Goal: Task Accomplishment & Management: Manage account settings

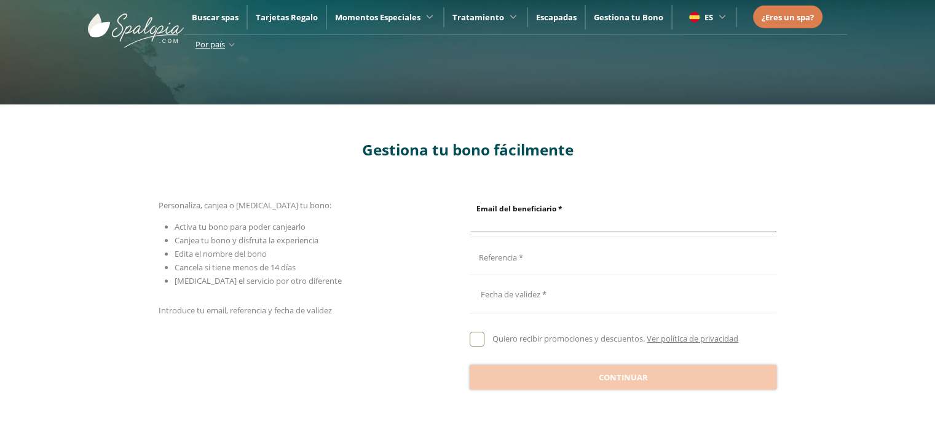
click at [538, 218] on input "Email del beneficiario *" at bounding box center [621, 221] width 303 height 22
type input "**********"
click at [558, 252] on input "Email del beneficiario *" at bounding box center [621, 259] width 303 height 22
type input "**********"
click at [553, 297] on div at bounding box center [623, 293] width 307 height 30
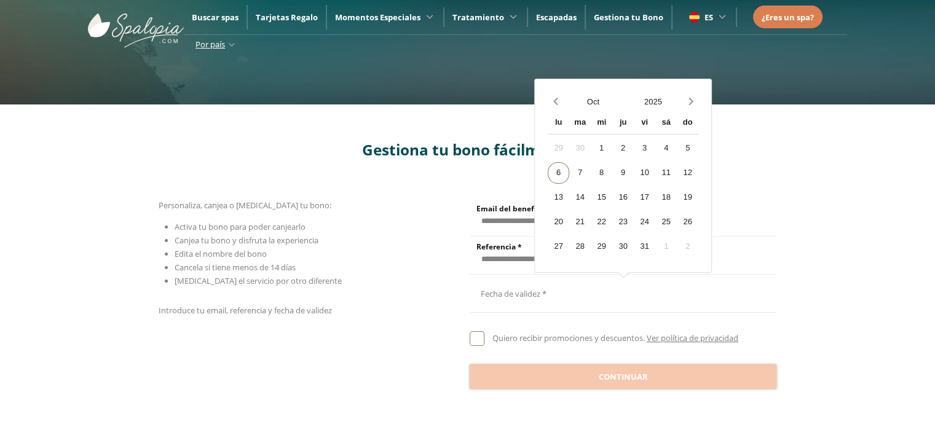
click at [529, 299] on div at bounding box center [623, 293] width 307 height 30
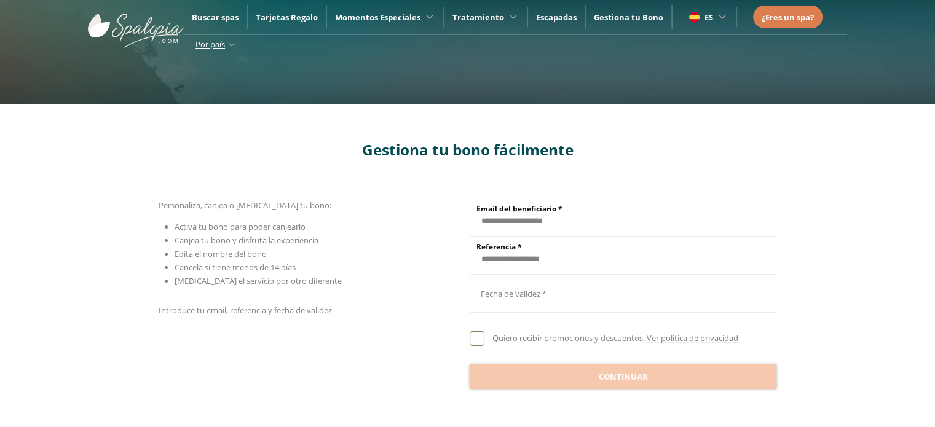
click at [529, 299] on div at bounding box center [623, 293] width 307 height 30
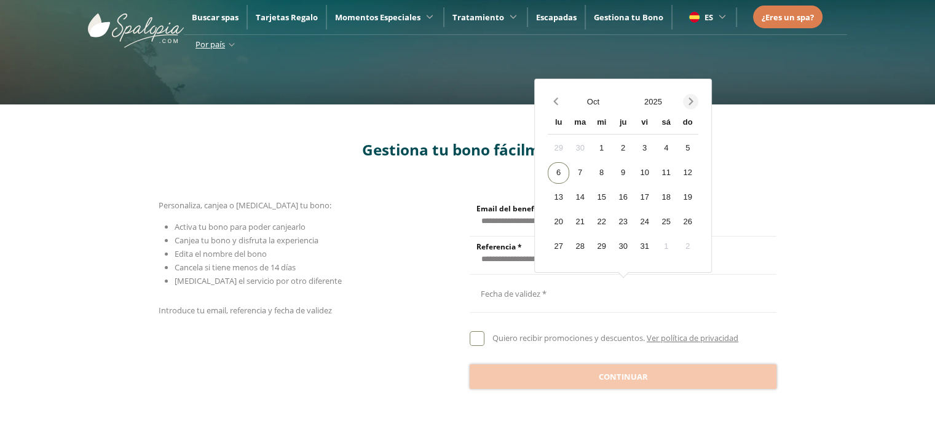
click at [696, 103] on span "Next month" at bounding box center [690, 101] width 15 height 15
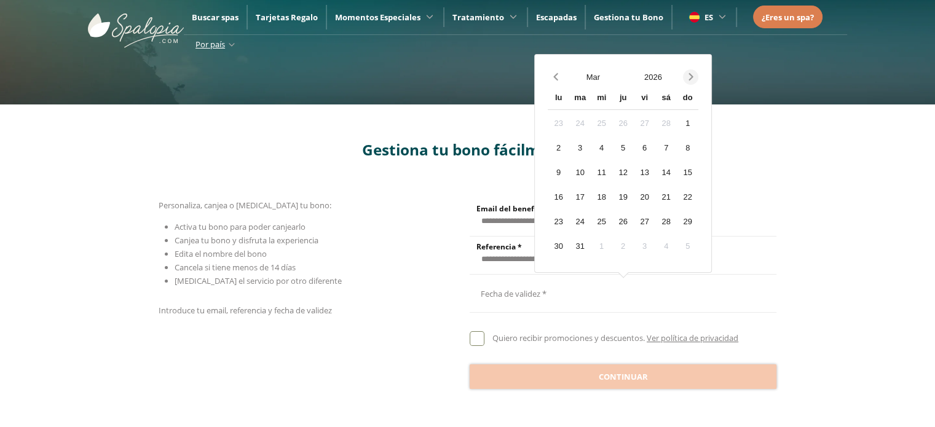
click at [696, 103] on div "do" at bounding box center [688, 99] width 22 height 22
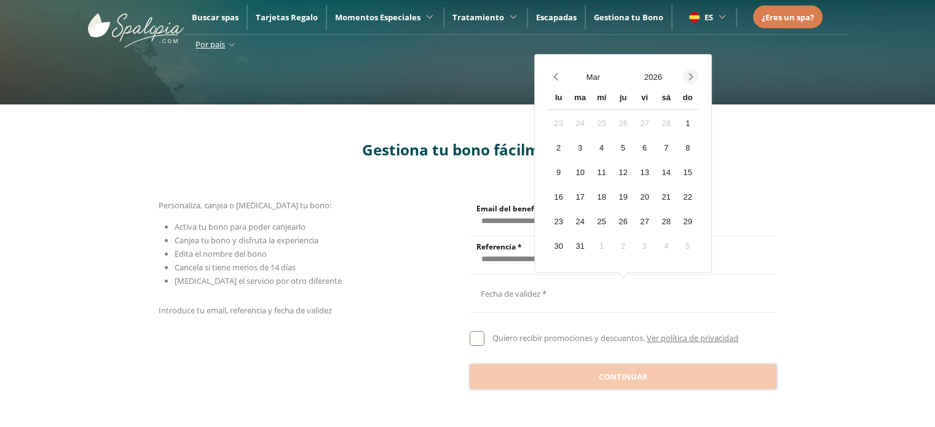
click at [687, 81] on icon "Next month" at bounding box center [691, 77] width 12 height 12
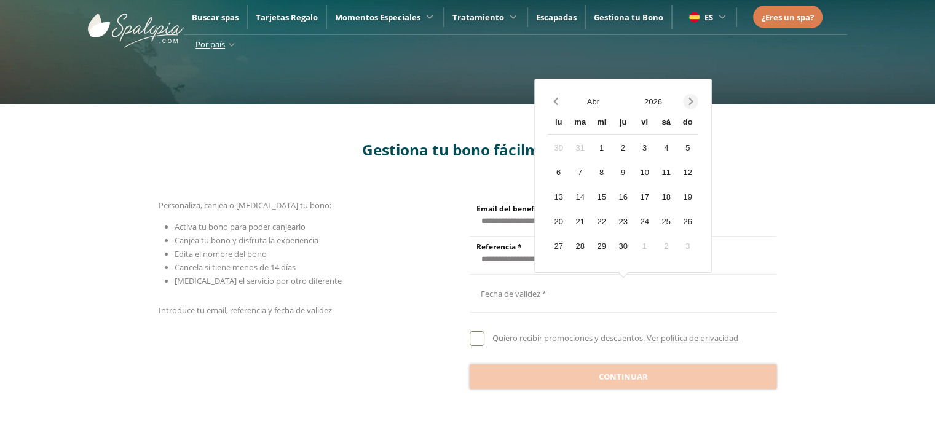
click at [687, 81] on div "[DATE] lu ma mi ju vi sá do 30 31 1 2 3 4 5 6 7 8 9 10 11 12 13 14 15 16 17 18 …" at bounding box center [623, 175] width 176 height 193
click at [689, 95] on icon "Next month" at bounding box center [691, 101] width 12 height 12
click at [689, 98] on icon "Next month" at bounding box center [690, 101] width 4 height 7
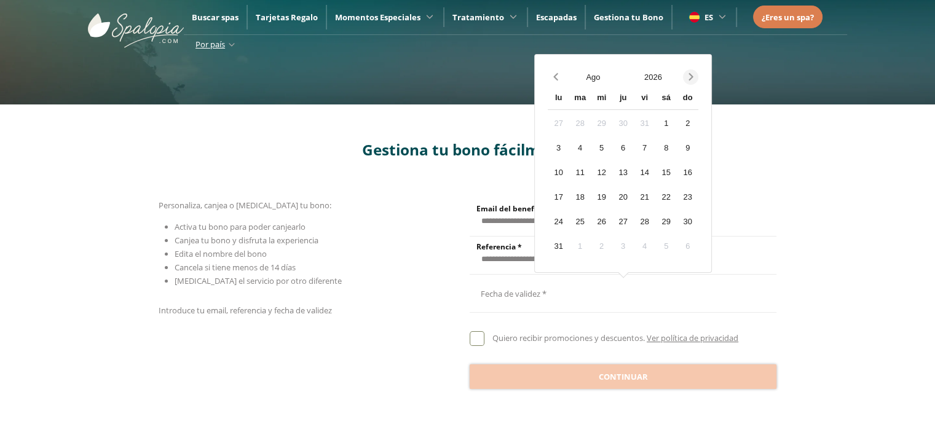
click at [689, 98] on div "do" at bounding box center [688, 99] width 22 height 22
click at [689, 81] on icon "Next month" at bounding box center [691, 77] width 12 height 12
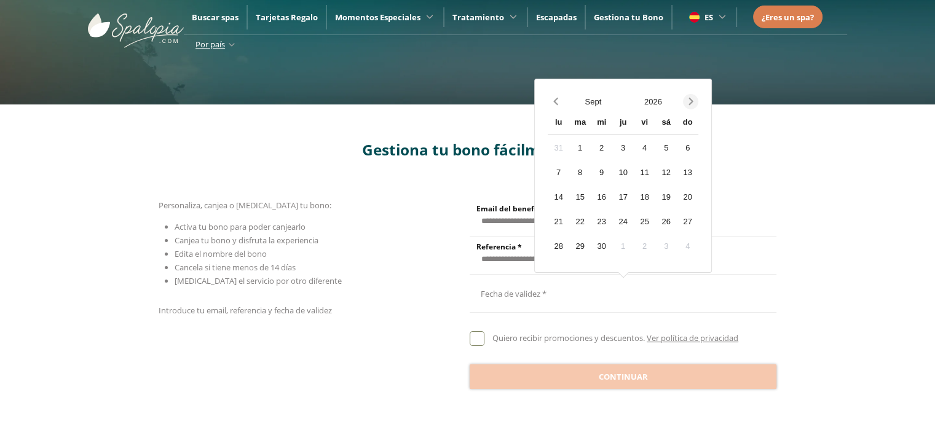
click at [689, 81] on div "[DATE] lu ma mi ju vi sá do 31 1 2 3 4 5 6 7 8 9 10 11 12 13 14 15 16 17 18 19 …" at bounding box center [623, 175] width 176 height 193
click at [690, 92] on button "Next month" at bounding box center [690, 102] width 15 height 22
click at [556, 175] on div "5" at bounding box center [559, 173] width 22 height 22
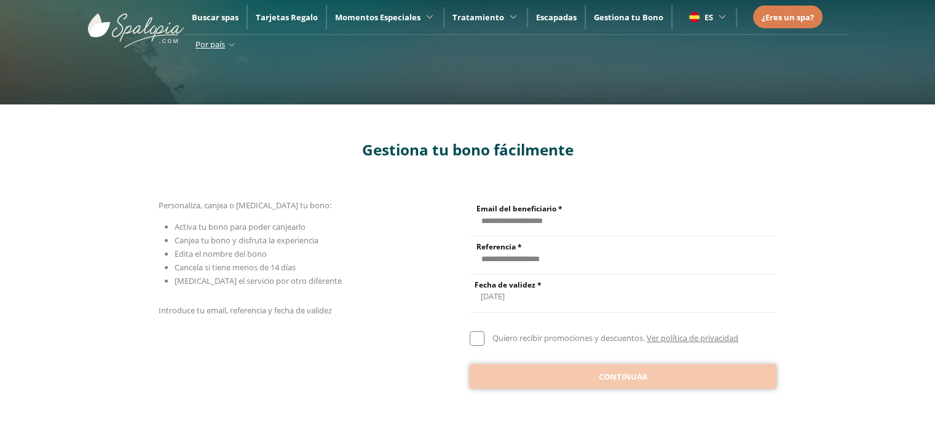
click at [526, 369] on button "Continuar" at bounding box center [623, 376] width 307 height 25
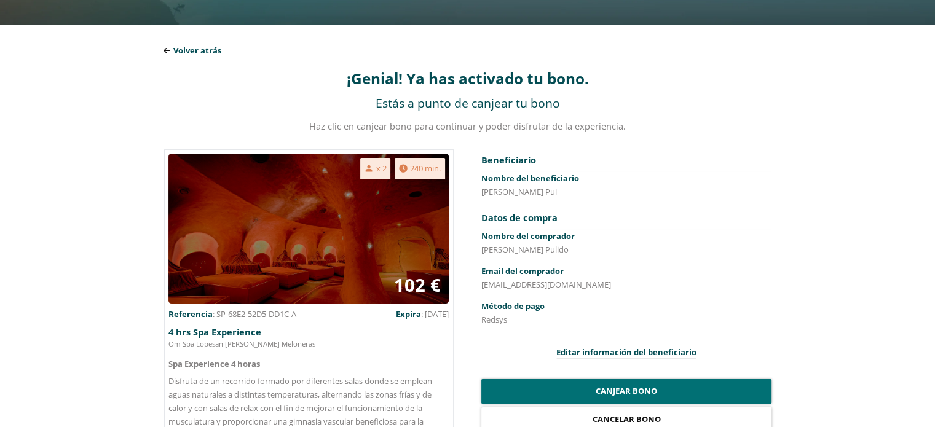
scroll to position [123, 0]
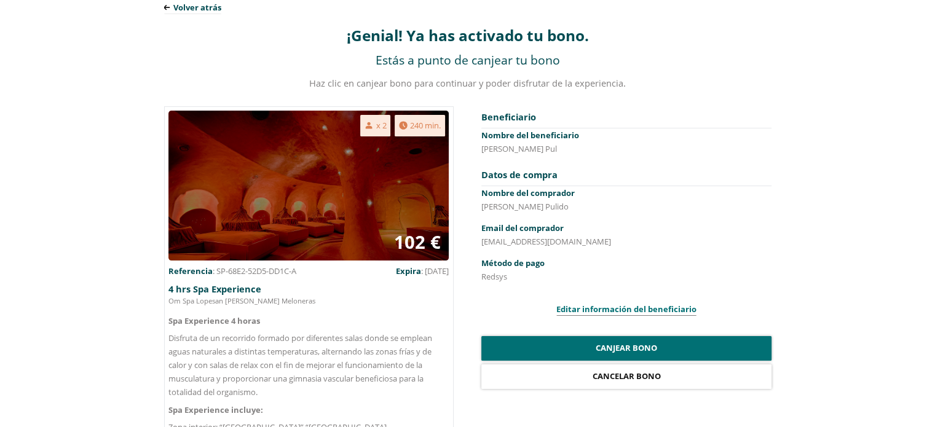
click at [601, 313] on span "Editar información del beneficiario" at bounding box center [626, 310] width 140 height 12
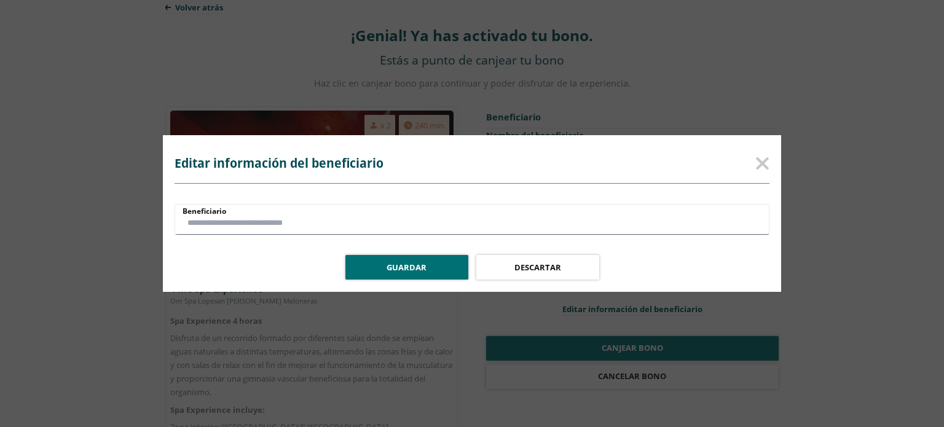
drag, startPoint x: 275, startPoint y: 222, endPoint x: 159, endPoint y: 221, distance: 116.2
click at [159, 221] on div "Editar información del beneficiario Beneficiario Guardar Descartar" at bounding box center [472, 213] width 944 height 427
type input "**********"
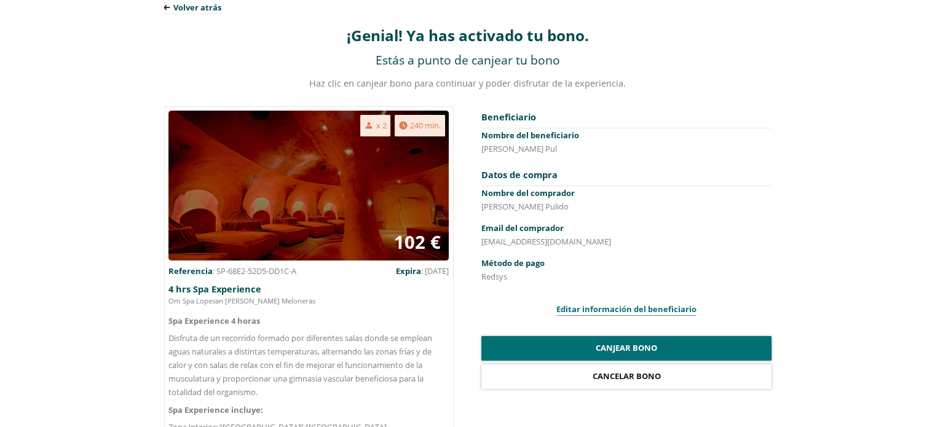
click at [605, 312] on span "Editar información del beneficiario" at bounding box center [626, 310] width 140 height 12
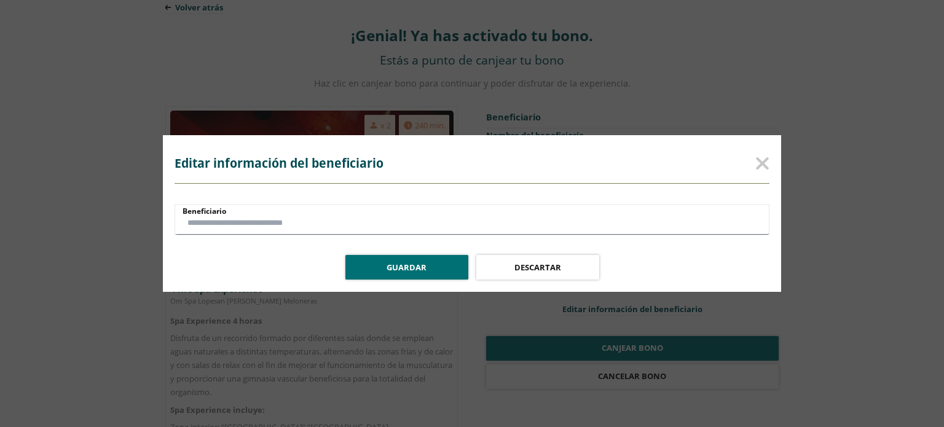
click at [238, 224] on input "Beneficiario" at bounding box center [469, 224] width 589 height 22
type input "**********"
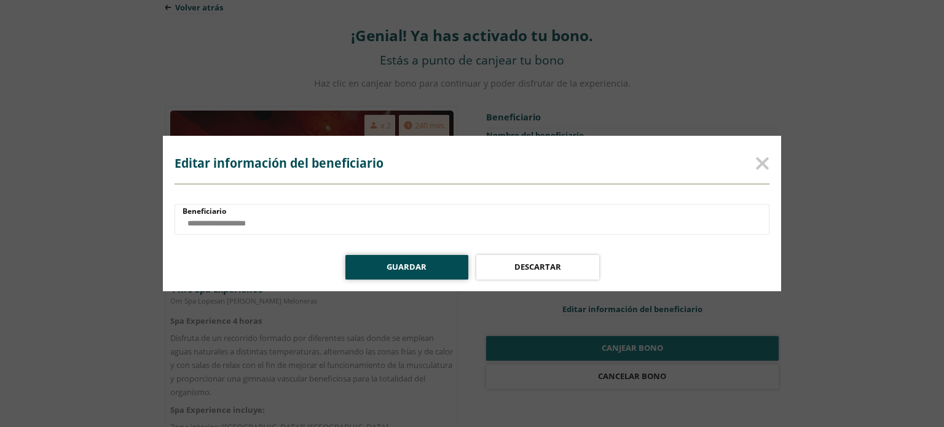
click at [409, 270] on span "Guardar" at bounding box center [407, 267] width 40 height 12
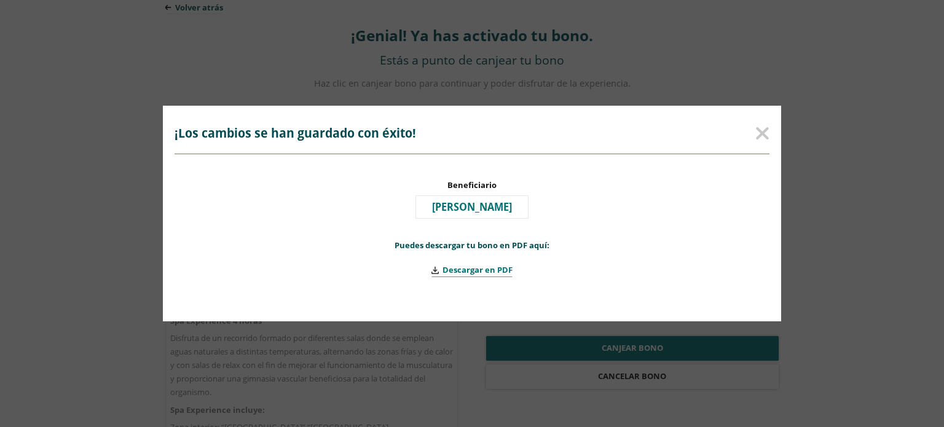
click at [468, 274] on span "Descargar en PDF" at bounding box center [478, 270] width 70 height 12
click at [761, 135] on rect at bounding box center [762, 134] width 14 height 14
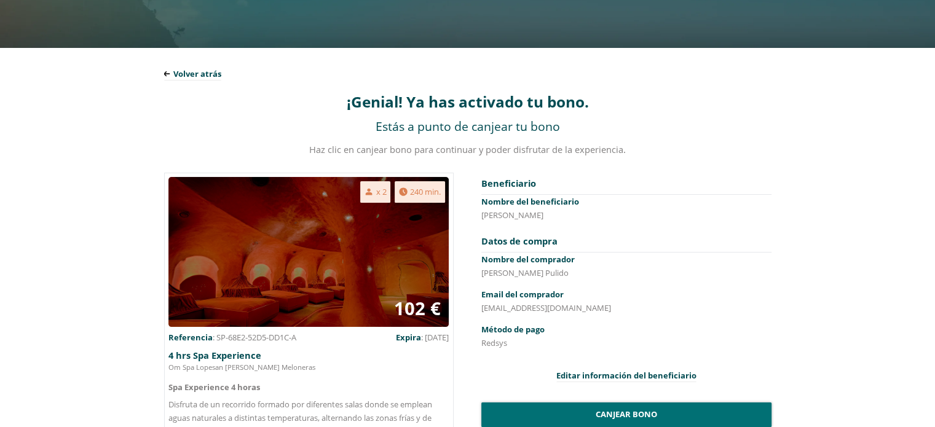
scroll to position [0, 0]
